Goal: Find specific page/section: Find specific page/section

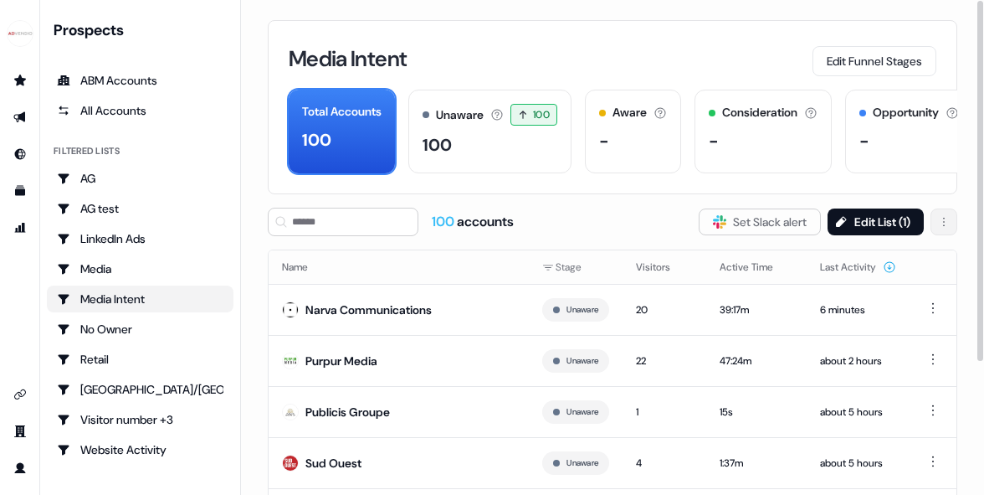
click at [948, 221] on html "For the best experience switch devices to a bigger screen. Go to Userled.io Pro…" at bounding box center [492, 247] width 984 height 495
click at [634, 223] on html "For the best experience switch devices to a bigger screen. Go to Userled.io Pro…" at bounding box center [492, 247] width 984 height 495
